Goal: Transaction & Acquisition: Purchase product/service

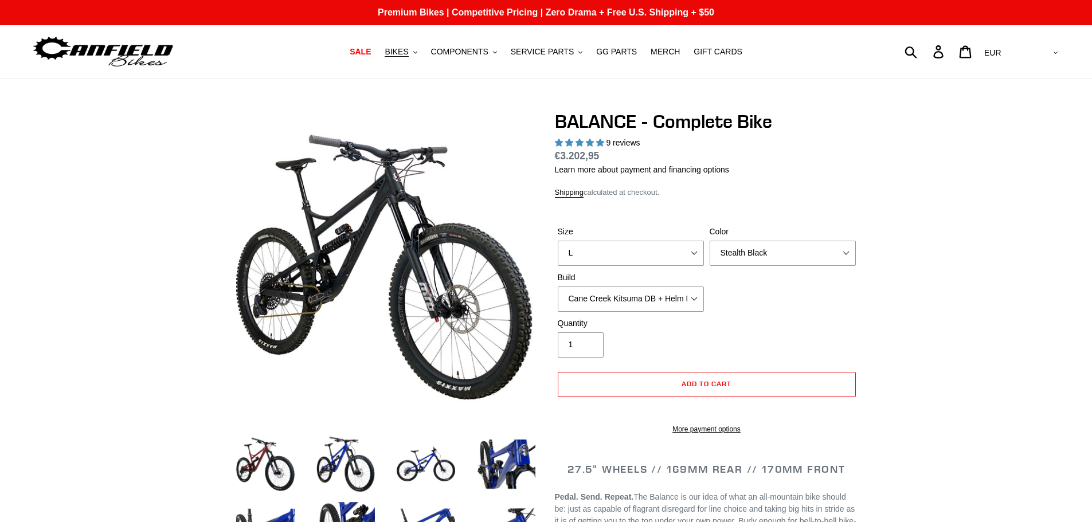
select select "highest-rating"
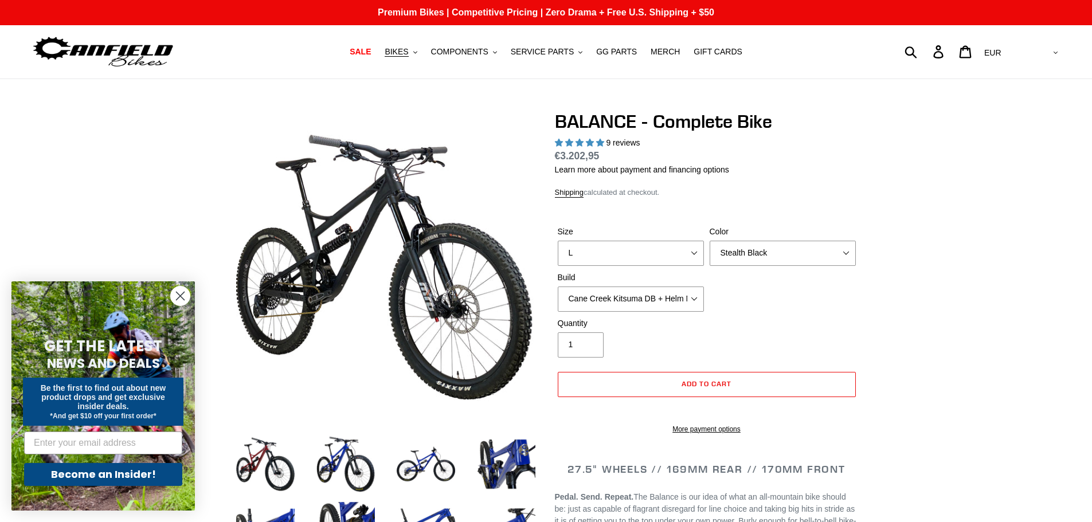
click at [177, 299] on icon "Close dialog" at bounding box center [181, 296] width 8 height 8
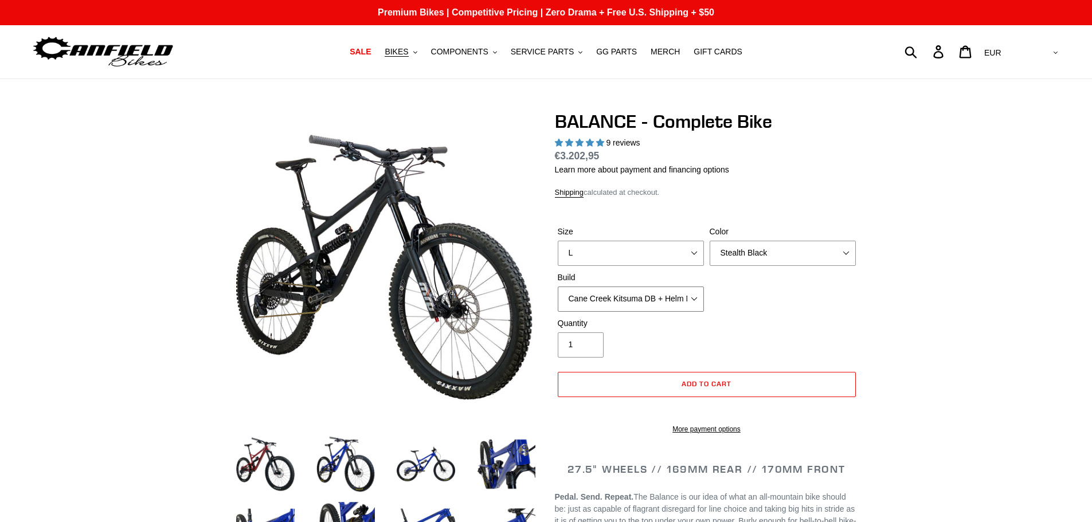
click at [688, 302] on select "Cane Creek Kitsuma DB + Helm MKII + SRAM GX Cane Creek Kitsuma DB + Helm MKII +…" at bounding box center [631, 299] width 146 height 25
select select "RockShox Vivid ULT + Zeb ULT + SRAM XO"
click at [558, 287] on select "Cane Creek Kitsuma DB + Helm MKII + SRAM GX Cane Creek Kitsuma DB + Helm MKII +…" at bounding box center [631, 299] width 146 height 25
click at [770, 252] on select "Bomber Blue Goat's Blood Stealth Black" at bounding box center [783, 253] width 146 height 25
click at [800, 208] on form "Size S M L XL Color Bomber Blue Goat's Blood Stealth Black Build Quantity 1" at bounding box center [707, 327] width 304 height 239
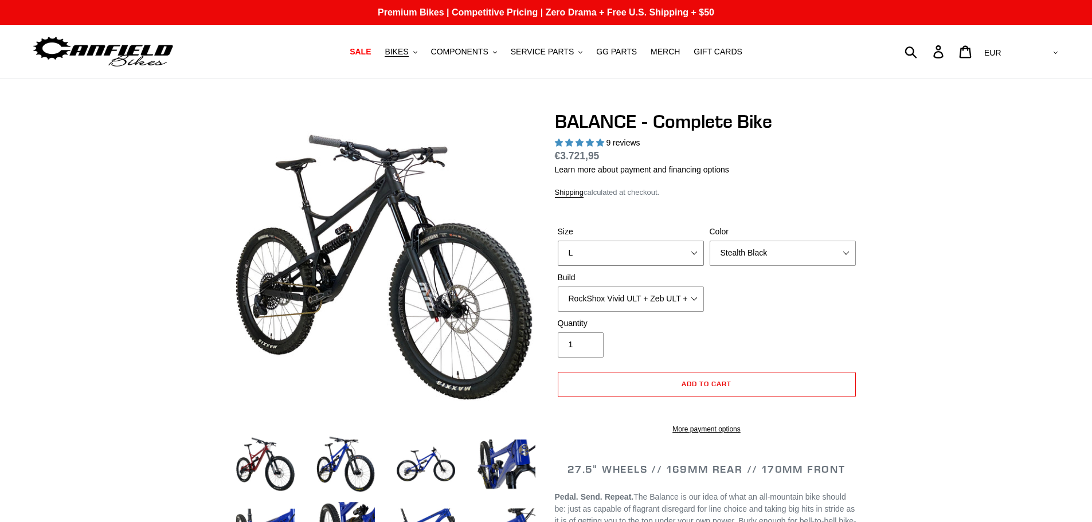
click at [661, 257] on select "S M L XL" at bounding box center [631, 253] width 146 height 25
select select "M"
click at [558, 241] on select "S M L XL" at bounding box center [631, 253] width 146 height 25
click at [677, 298] on select "Cane Creek Kitsuma DB + Helm MKII + SRAM GX Cane Creek Kitsuma DB + Helm MKII +…" at bounding box center [631, 299] width 146 height 25
click at [558, 287] on select "Cane Creek Kitsuma DB + Helm MKII + SRAM GX Cane Creek Kitsuma DB + Helm MKII +…" at bounding box center [631, 299] width 146 height 25
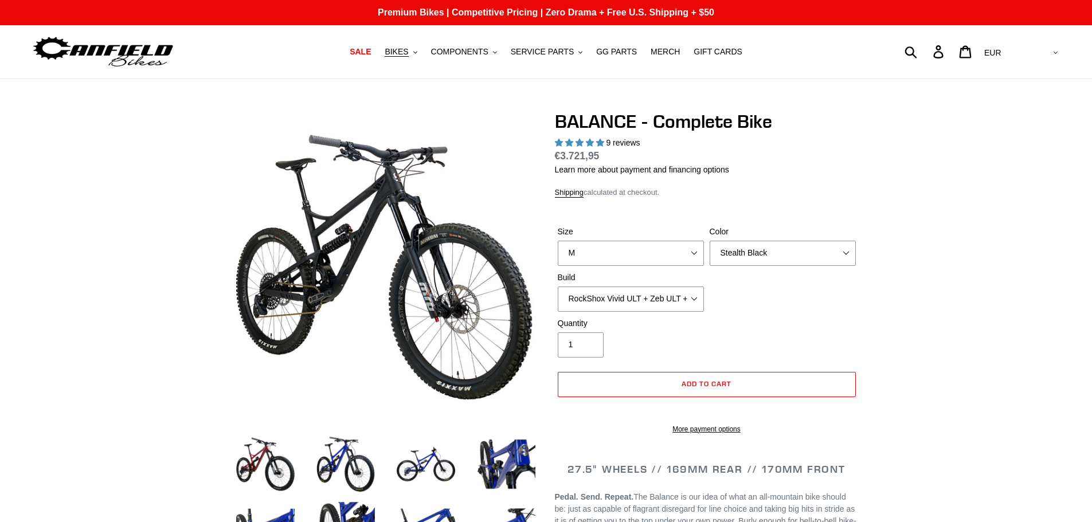
click at [646, 337] on div "Quantity 1" at bounding box center [631, 338] width 152 height 40
click at [641, 294] on select "Cane Creek Kitsuma DB + Helm MKII + SRAM GX Cane Creek Kitsuma DB + Helm MKII +…" at bounding box center [631, 299] width 146 height 25
click at [558, 287] on select "Cane Creek Kitsuma DB + Helm MKII + SRAM GX Cane Creek Kitsuma DB + Helm MKII +…" at bounding box center [631, 299] width 146 height 25
click at [652, 298] on select "Cane Creek Kitsuma DB + Helm MKII + SRAM GX Cane Creek Kitsuma DB + Helm MKII +…" at bounding box center [631, 299] width 146 height 25
click at [558, 287] on select "Cane Creek Kitsuma DB + Helm MKII + SRAM GX Cane Creek Kitsuma DB + Helm MKII +…" at bounding box center [631, 299] width 146 height 25
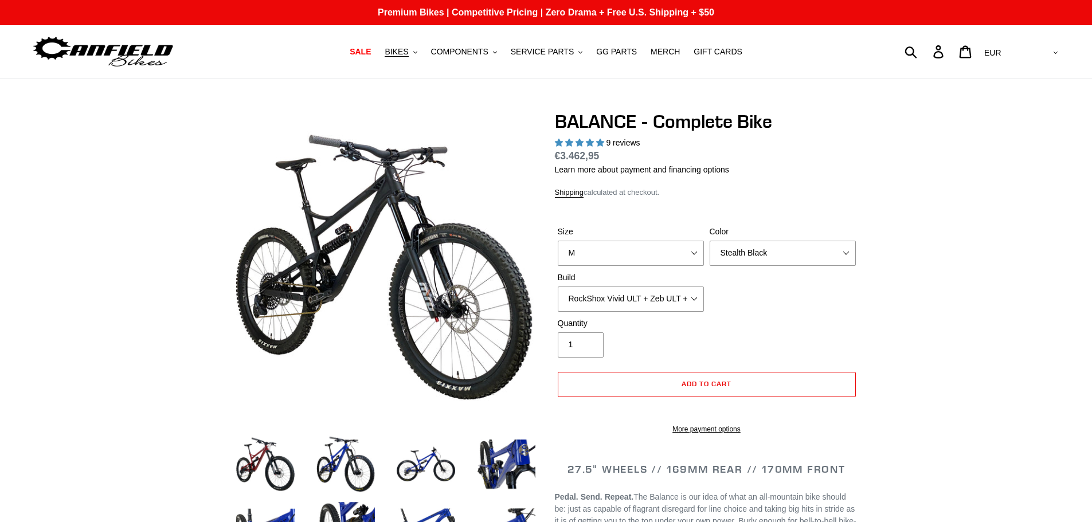
click at [687, 340] on div "Quantity 1" at bounding box center [631, 338] width 152 height 40
click at [672, 295] on select "Cane Creek Kitsuma DB + Helm MKII + SRAM GX Cane Creek Kitsuma DB + Helm MKII +…" at bounding box center [631, 299] width 146 height 25
click at [558, 287] on select "Cane Creek Kitsuma DB + Helm MKII + SRAM GX Cane Creek Kitsuma DB + Helm MKII +…" at bounding box center [631, 299] width 146 height 25
click at [665, 302] on select "Cane Creek Kitsuma DB + Helm MKII + SRAM GX Cane Creek Kitsuma DB + Helm MKII +…" at bounding box center [631, 299] width 146 height 25
click at [558, 287] on select "Cane Creek Kitsuma DB + Helm MKII + SRAM GX Cane Creek Kitsuma DB + Helm MKII +…" at bounding box center [631, 299] width 146 height 25
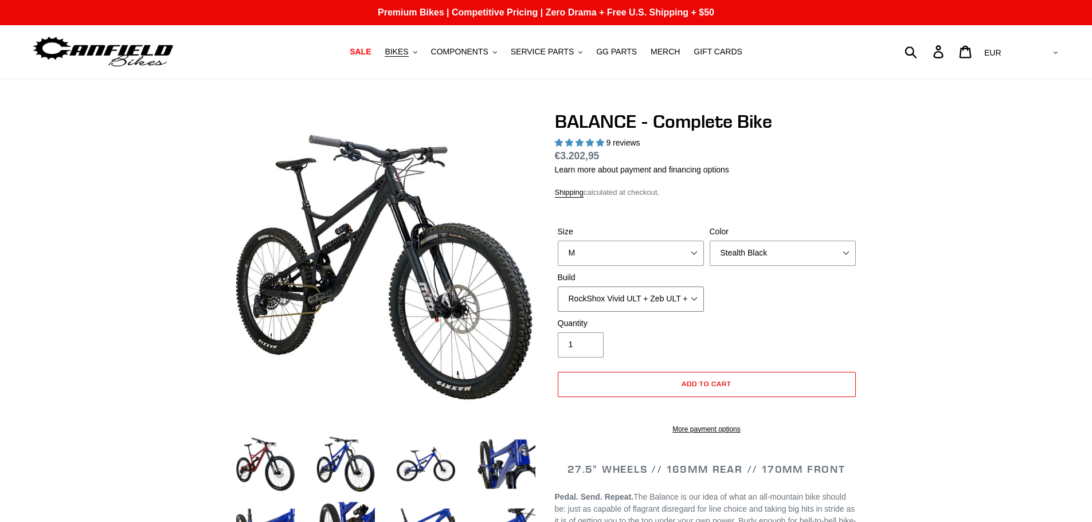
click at [655, 294] on select "Cane Creek Kitsuma DB + Helm MKII + SRAM GX Cane Creek Kitsuma DB + Helm MKII +…" at bounding box center [631, 299] width 146 height 25
select select "RockShox Vivid ULT + Zeb ULT + SRAM XO"
click at [558, 287] on select "Cane Creek Kitsuma DB + Helm MKII + SRAM GX Cane Creek Kitsuma DB + Helm MKII +…" at bounding box center [631, 299] width 146 height 25
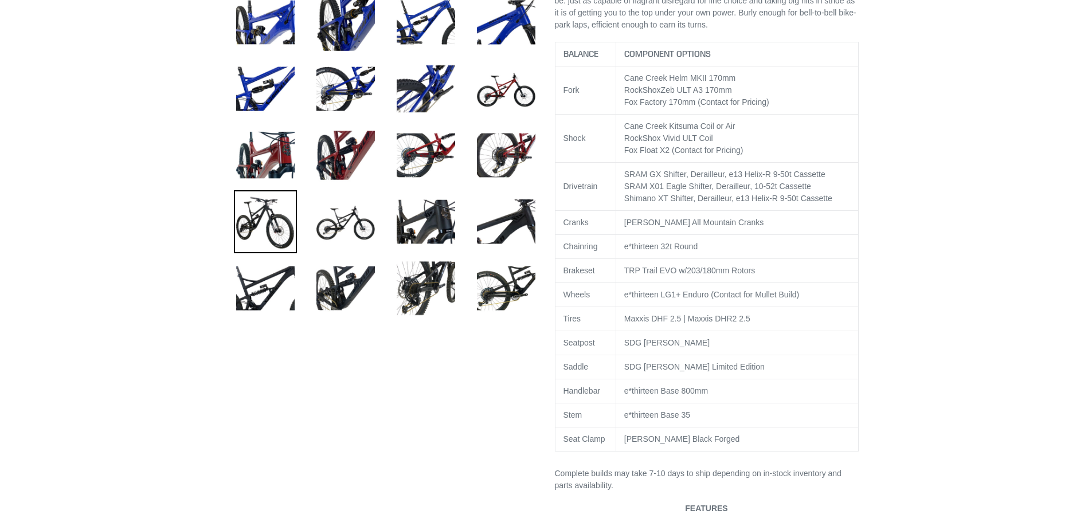
scroll to position [516, 0]
